Goal: Task Accomplishment & Management: Use online tool/utility

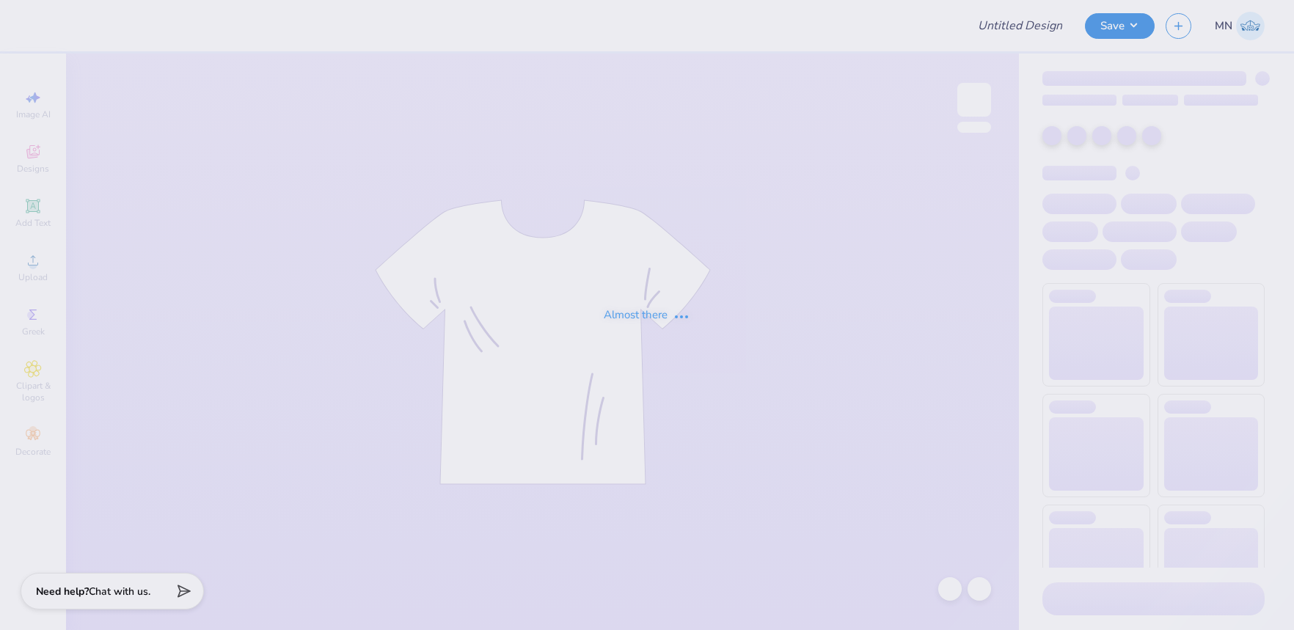
type input "Pack Motorsports SAE Tailgate"
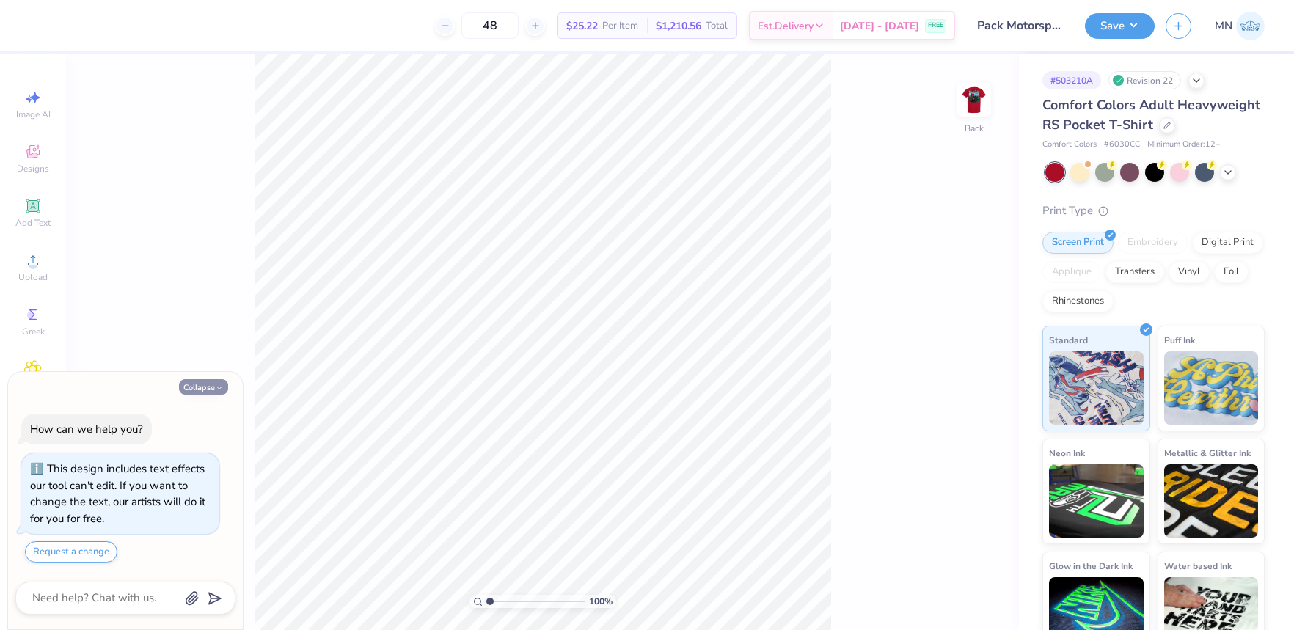
click at [222, 384] on icon "button" at bounding box center [219, 388] width 9 height 9
type textarea "x"
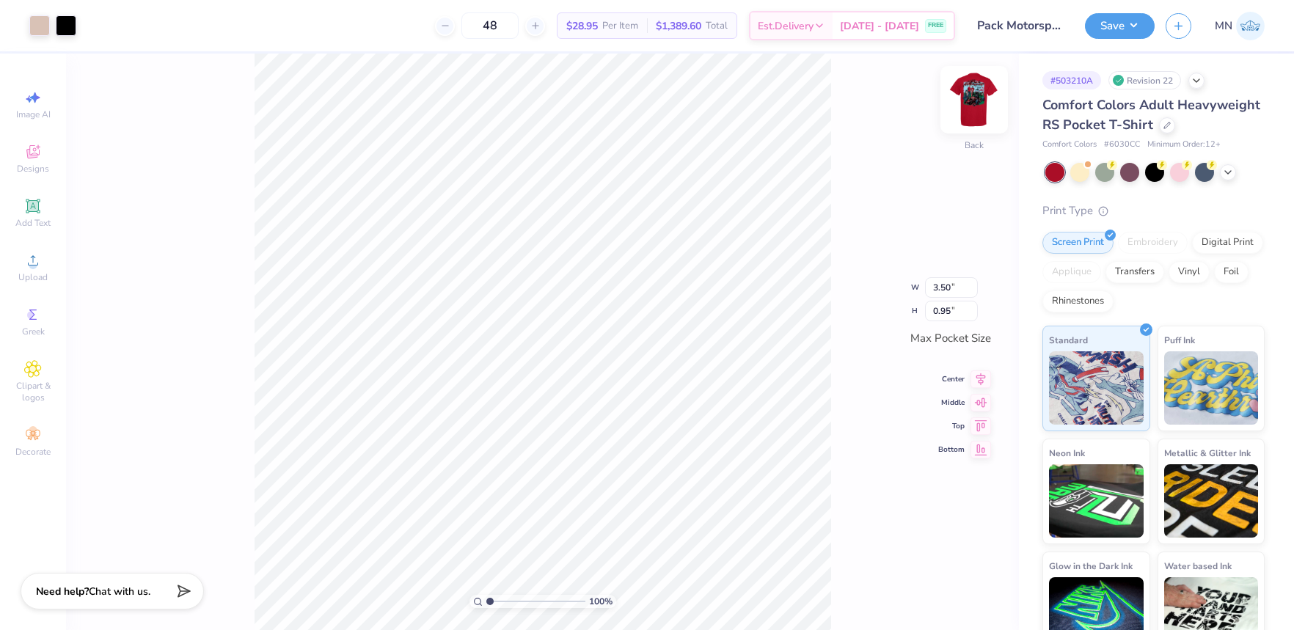
click at [967, 111] on img at bounding box center [974, 99] width 59 height 59
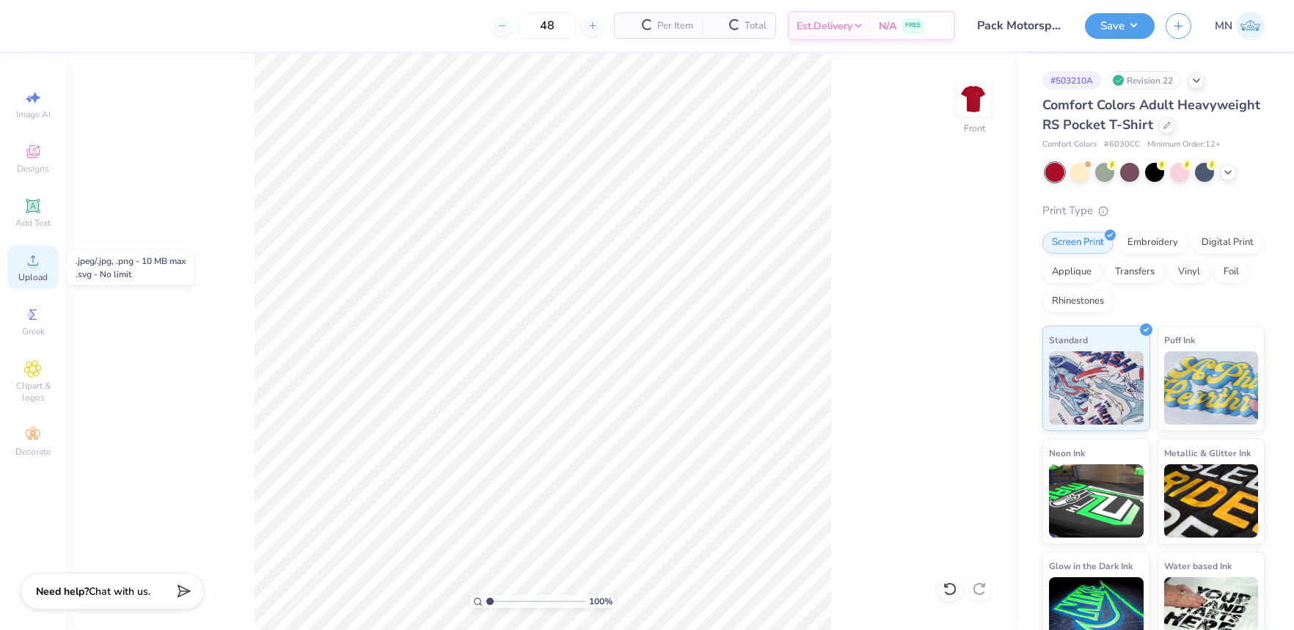
drag, startPoint x: 31, startPoint y: 261, endPoint x: 52, endPoint y: 269, distance: 22.7
click at [32, 262] on circle at bounding box center [33, 265] width 8 height 8
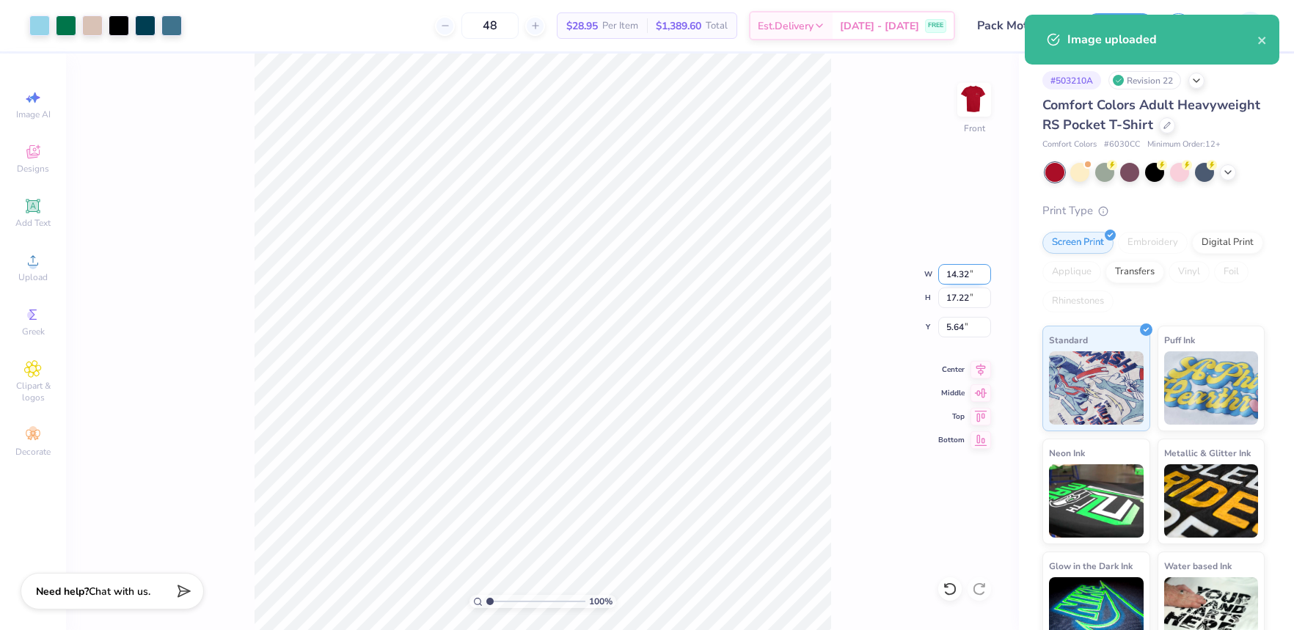
click at [959, 279] on input "14.32" at bounding box center [964, 274] width 53 height 21
click at [961, 328] on input "5.64" at bounding box center [964, 327] width 53 height 21
type input "12.50"
type input "15.03"
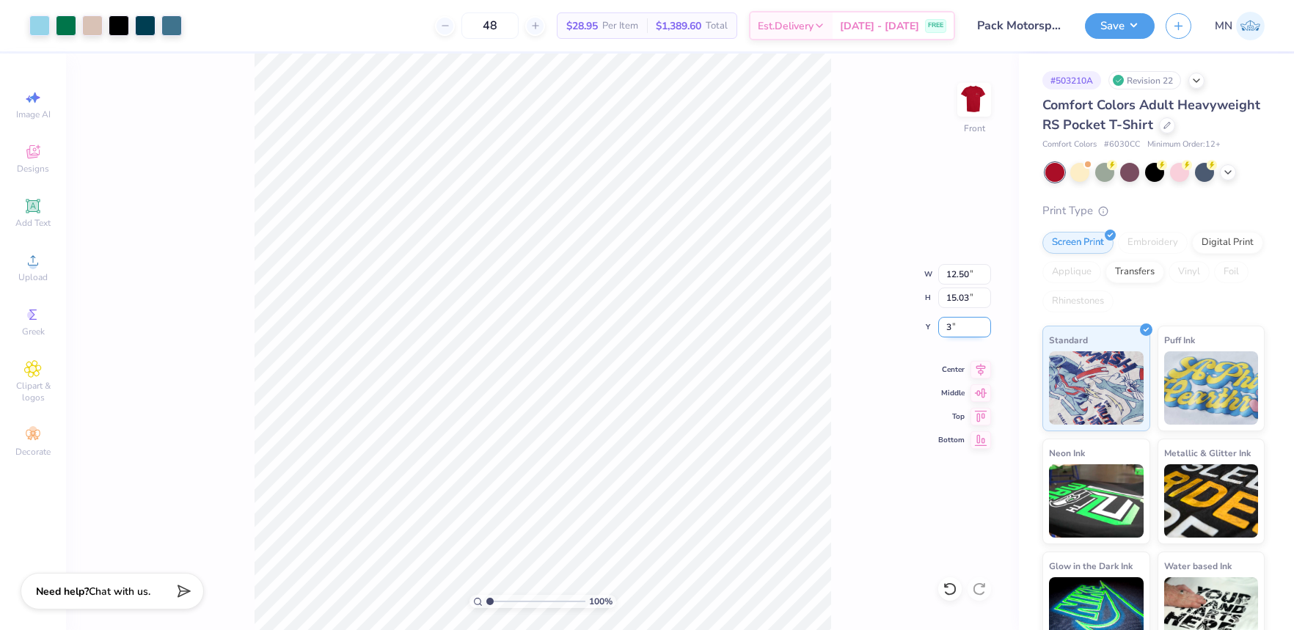
type input "3.00"
drag, startPoint x: 958, startPoint y: 296, endPoint x: 992, endPoint y: 311, distance: 37.1
click at [959, 296] on input "15.03" at bounding box center [964, 297] width 53 height 21
type input "15"
type input "12.47"
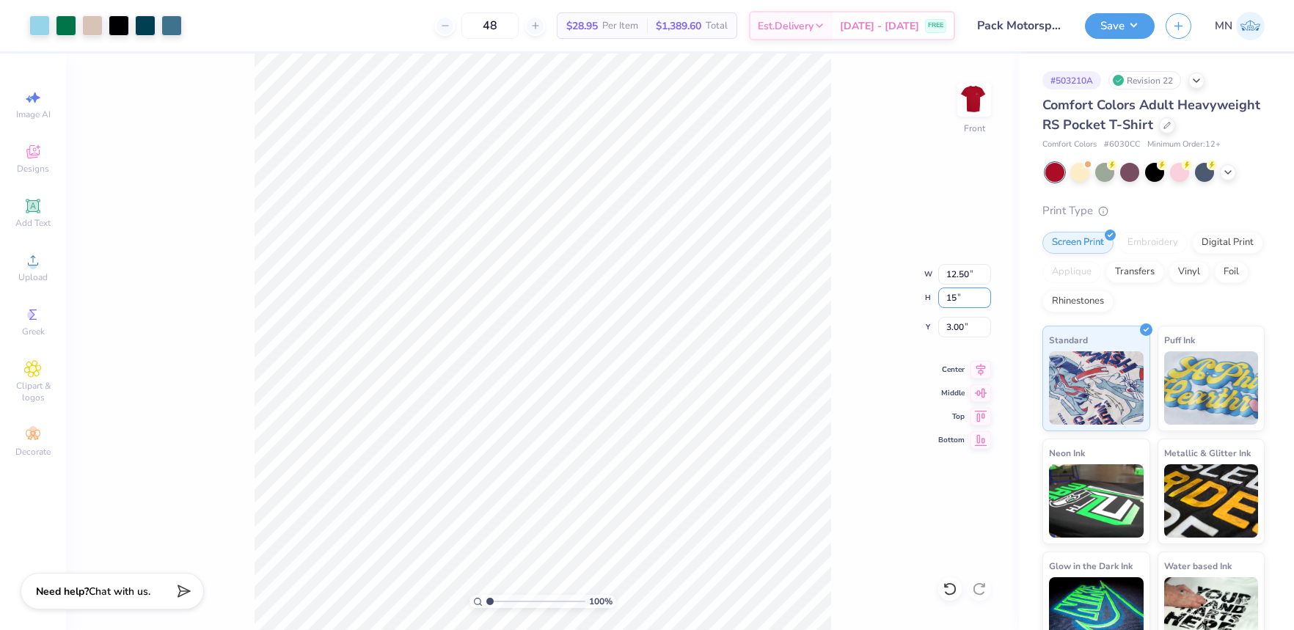
type input "15.00"
type input "3.02"
click at [964, 331] on div "100 % Front W 12.47 12.47 " H 15.00 15.00 " Y 3.02 3.02 " Center Middle Top Bot…" at bounding box center [542, 342] width 953 height 576
type input "3.00"
click at [958, 331] on input "3.00" at bounding box center [964, 327] width 53 height 21
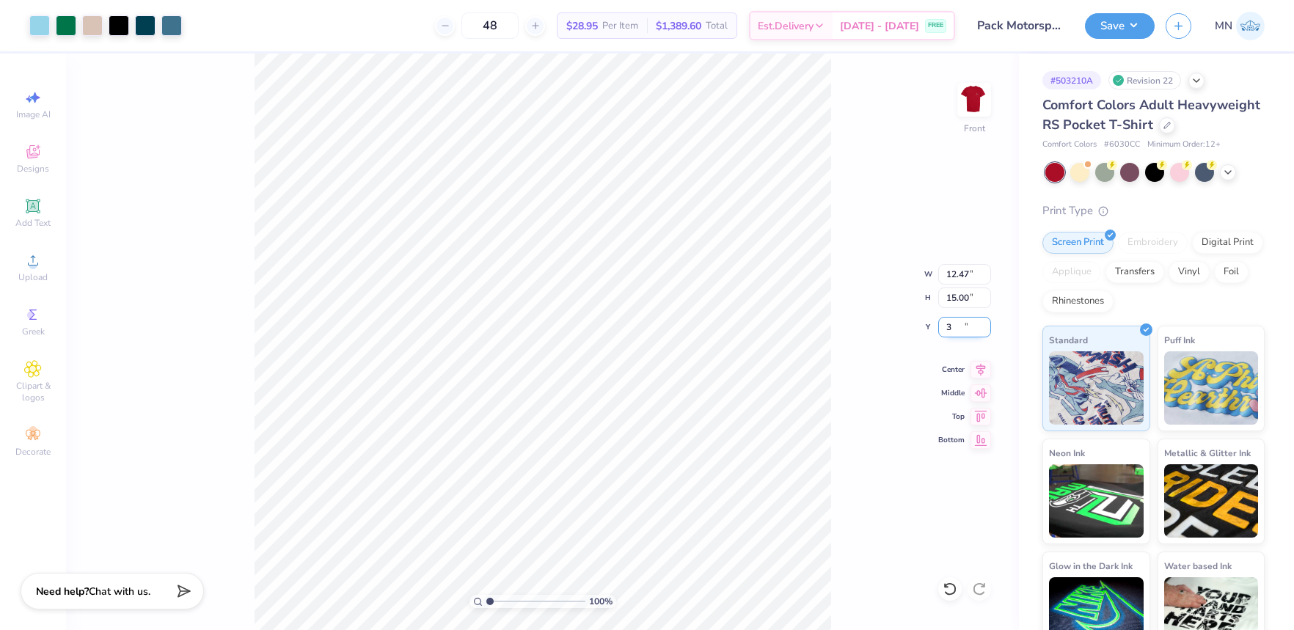
type input "3"
click at [1121, 26] on button "Save" at bounding box center [1120, 26] width 70 height 26
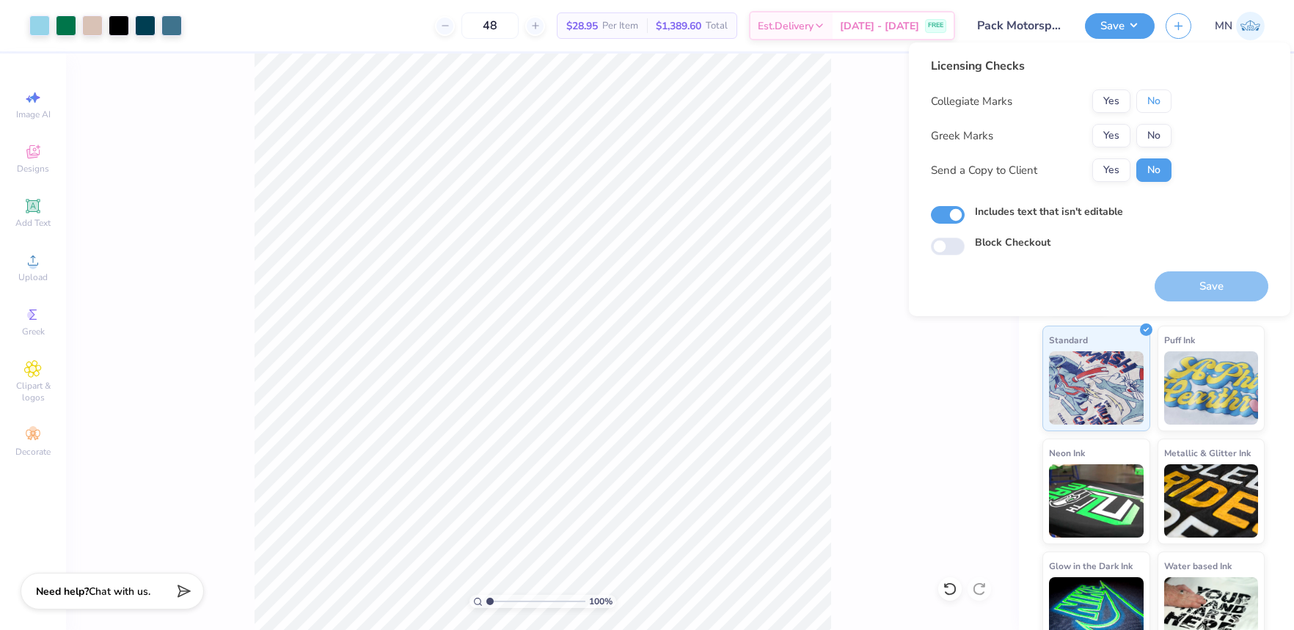
drag, startPoint x: 1160, startPoint y: 96, endPoint x: 1127, endPoint y: 120, distance: 40.5
click at [1154, 101] on button "No" at bounding box center [1153, 100] width 35 height 23
drag, startPoint x: 1125, startPoint y: 120, endPoint x: 1118, endPoint y: 128, distance: 11.5
click at [1125, 120] on div "Collegiate Marks Yes No Greek Marks Yes No Send a Copy to Client Yes No" at bounding box center [1051, 135] width 241 height 92
drag, startPoint x: 1117, startPoint y: 129, endPoint x: 1117, endPoint y: 156, distance: 27.1
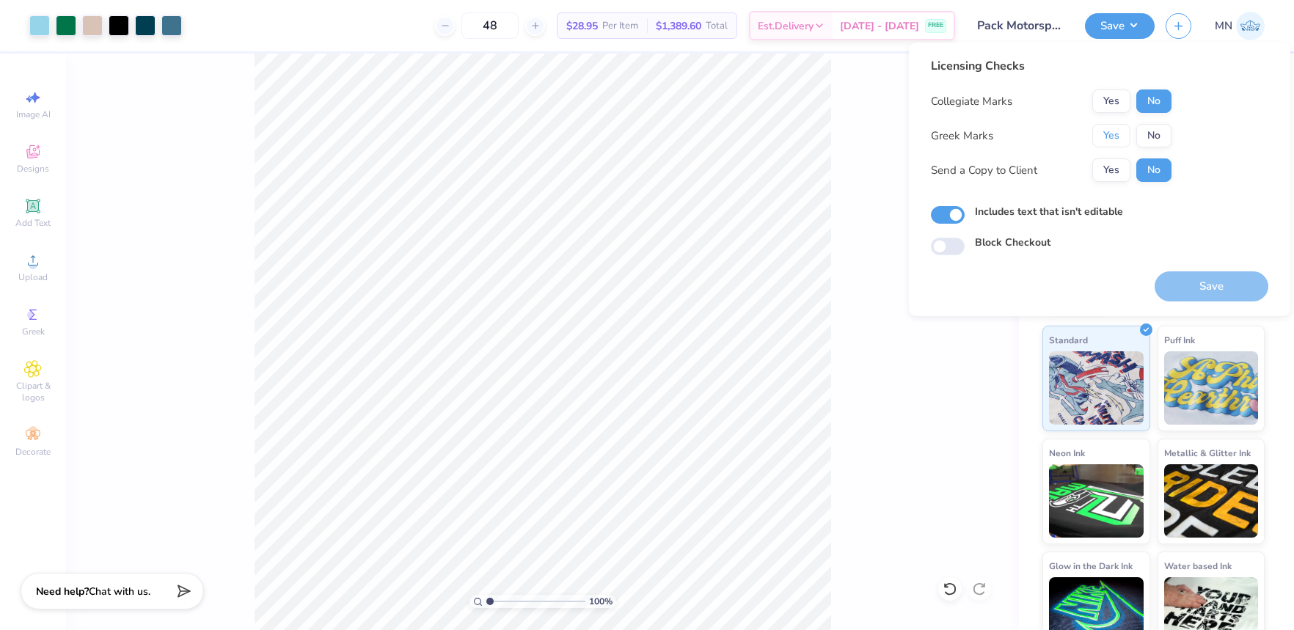
click at [1117, 129] on button "Yes" at bounding box center [1111, 135] width 38 height 23
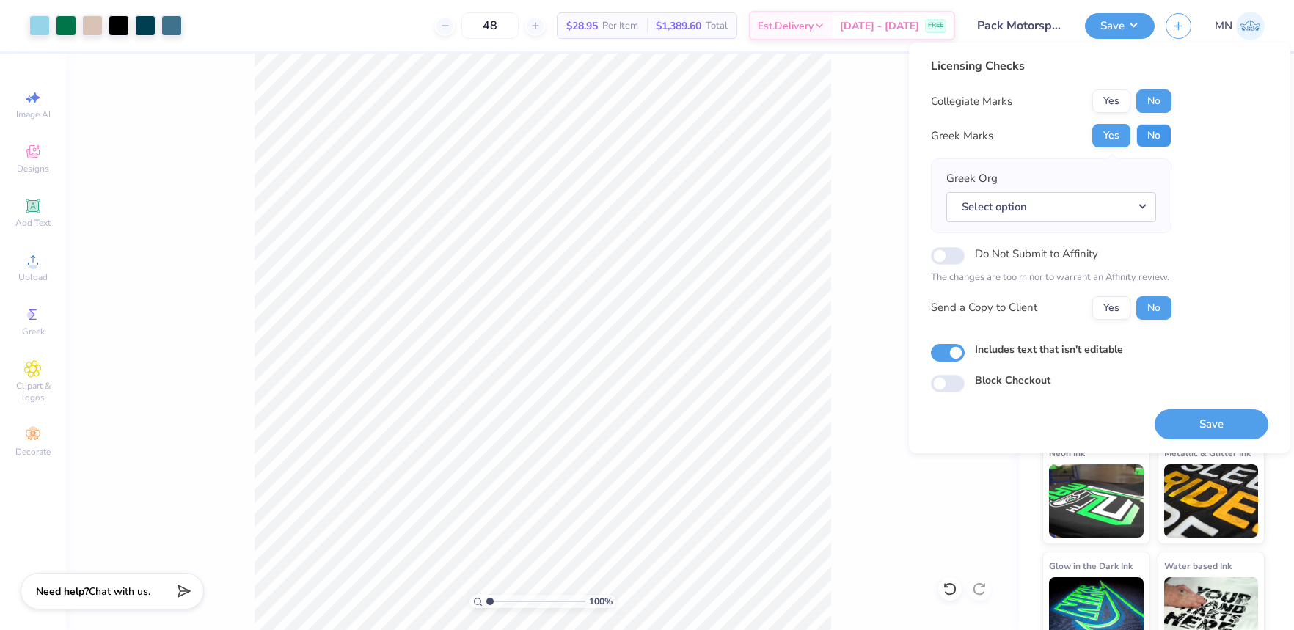
click at [1148, 142] on button "No" at bounding box center [1153, 135] width 35 height 23
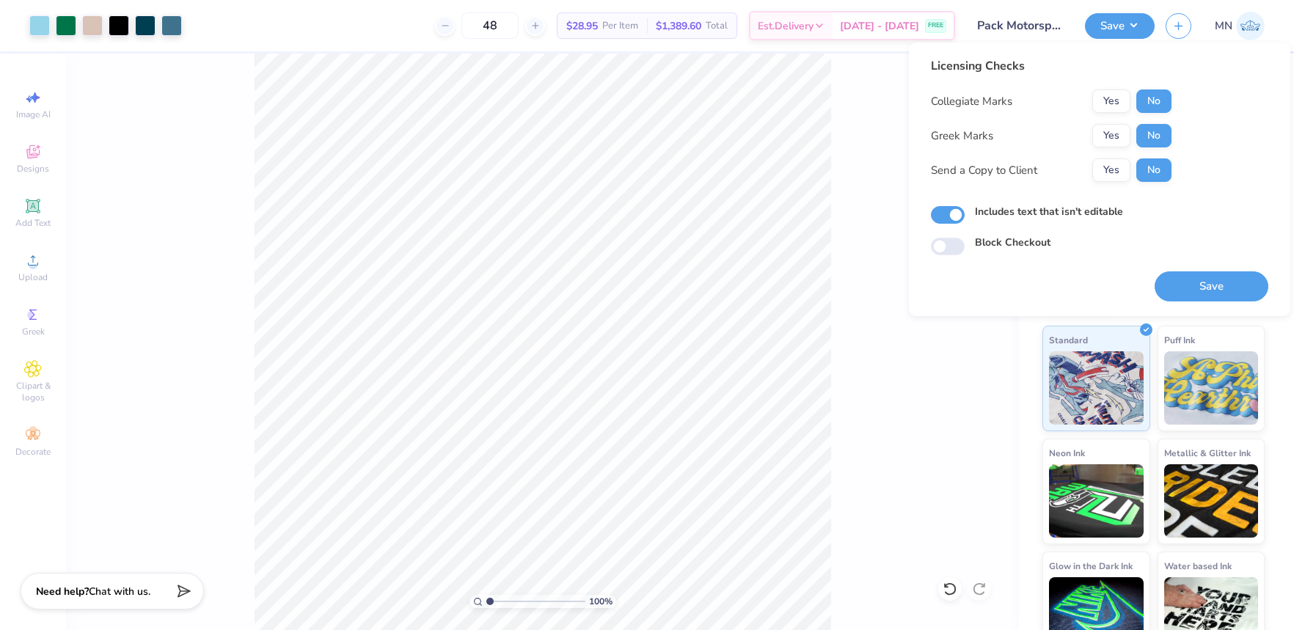
click at [1203, 285] on button "Save" at bounding box center [1211, 286] width 114 height 30
